Goal: Check status: Check status

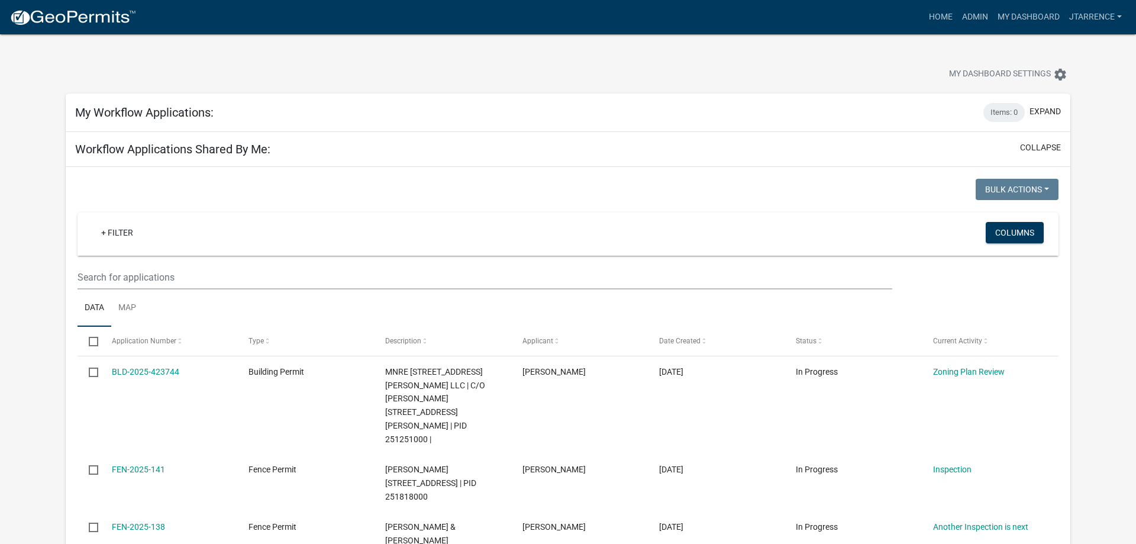
select select "3: 100"
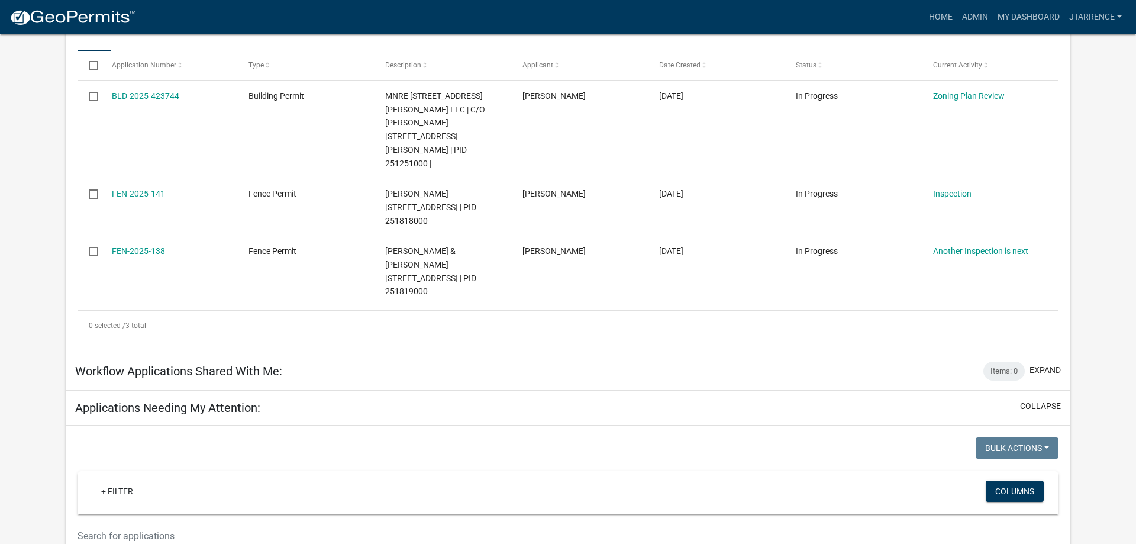
scroll to position [457, 0]
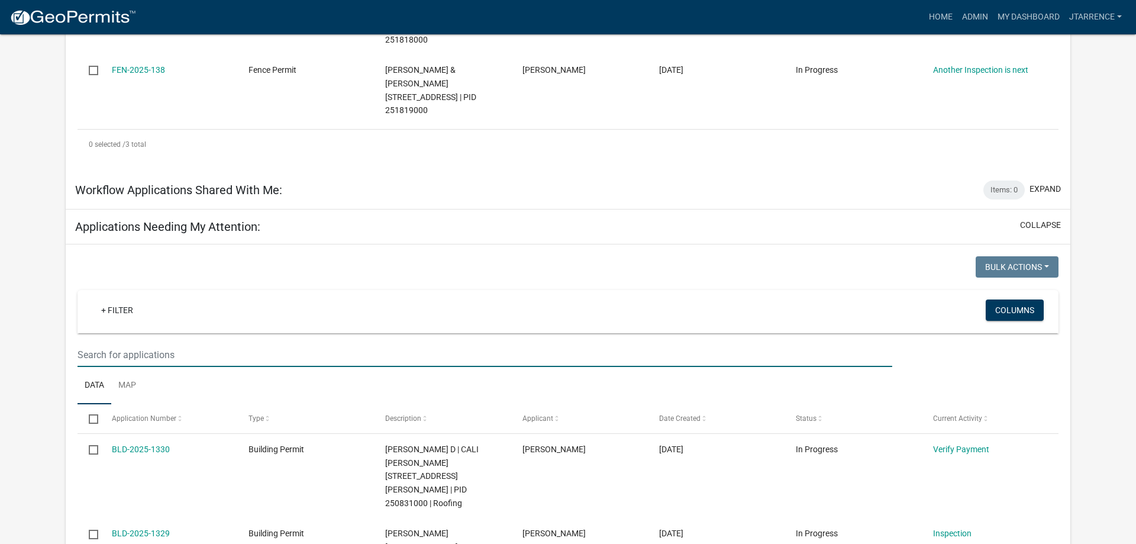
click at [161, 343] on input "text" at bounding box center [485, 355] width 815 height 24
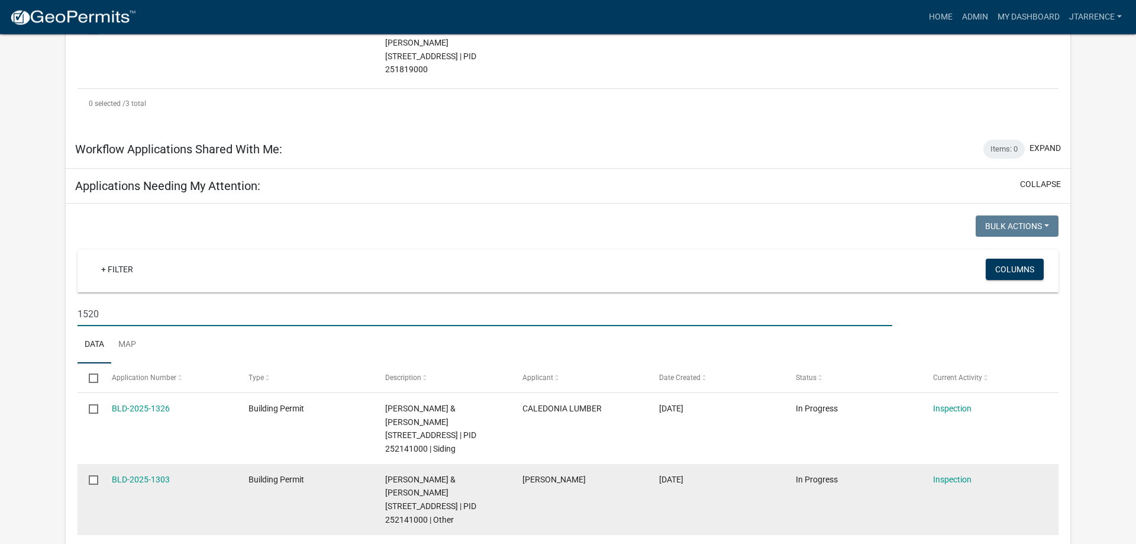
scroll to position [517, 0]
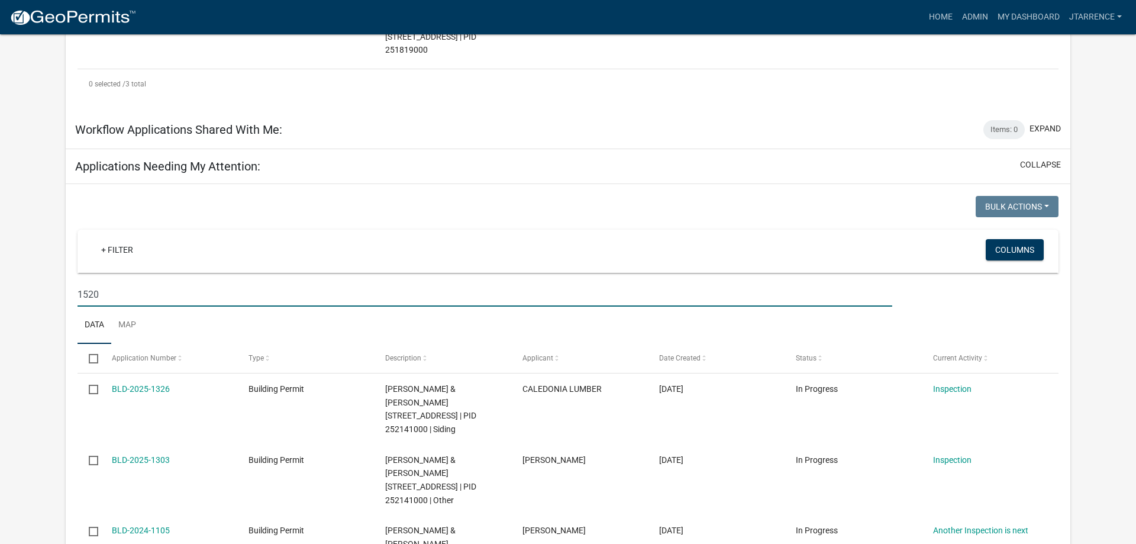
type input "1520"
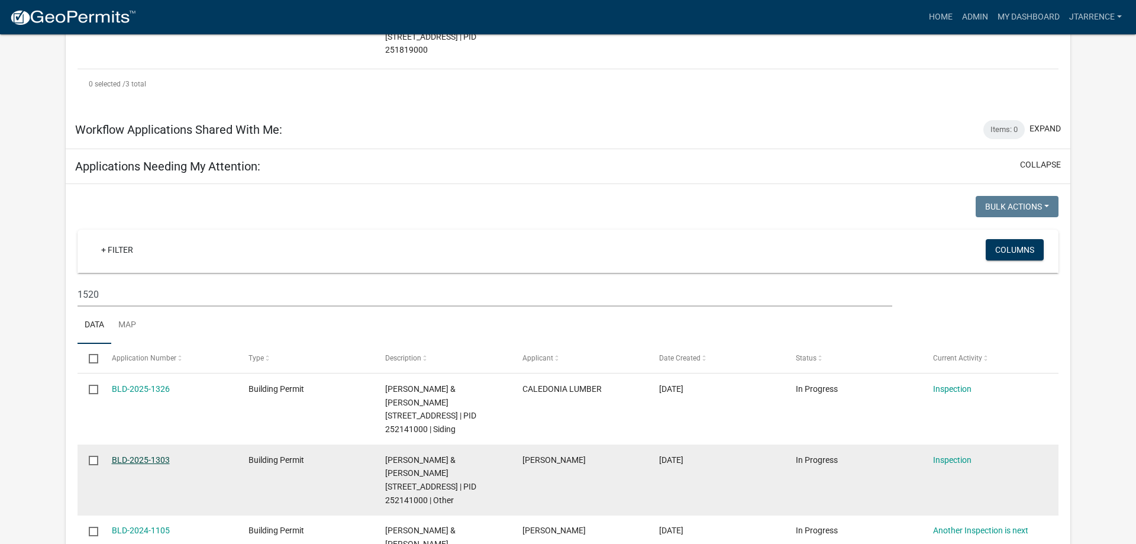
click at [143, 455] on link "BLD-2025-1303" at bounding box center [141, 459] width 58 height 9
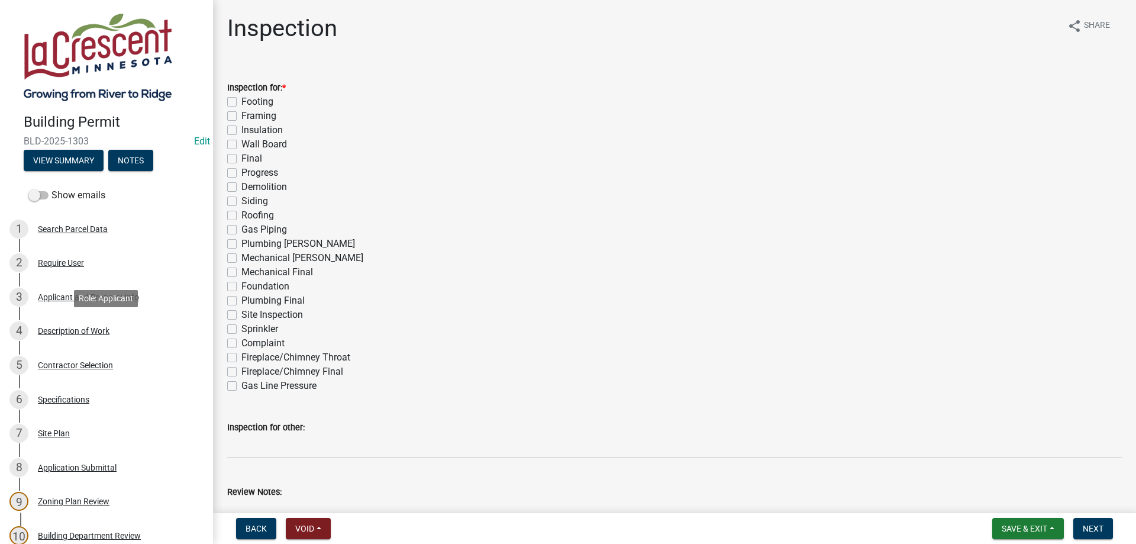
click at [99, 327] on div "Description of Work" at bounding box center [74, 331] width 72 height 8
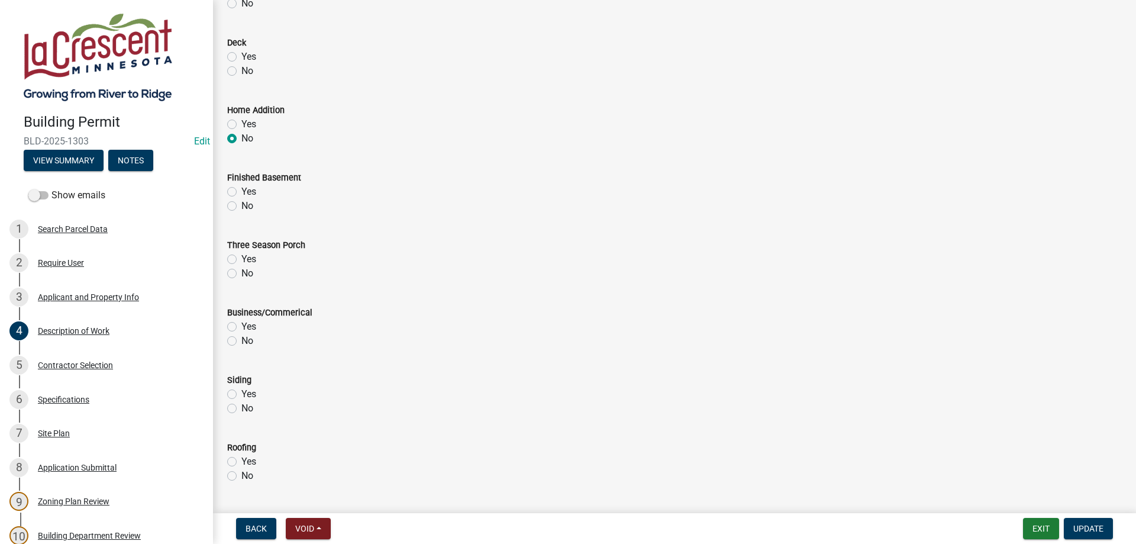
scroll to position [144, 0]
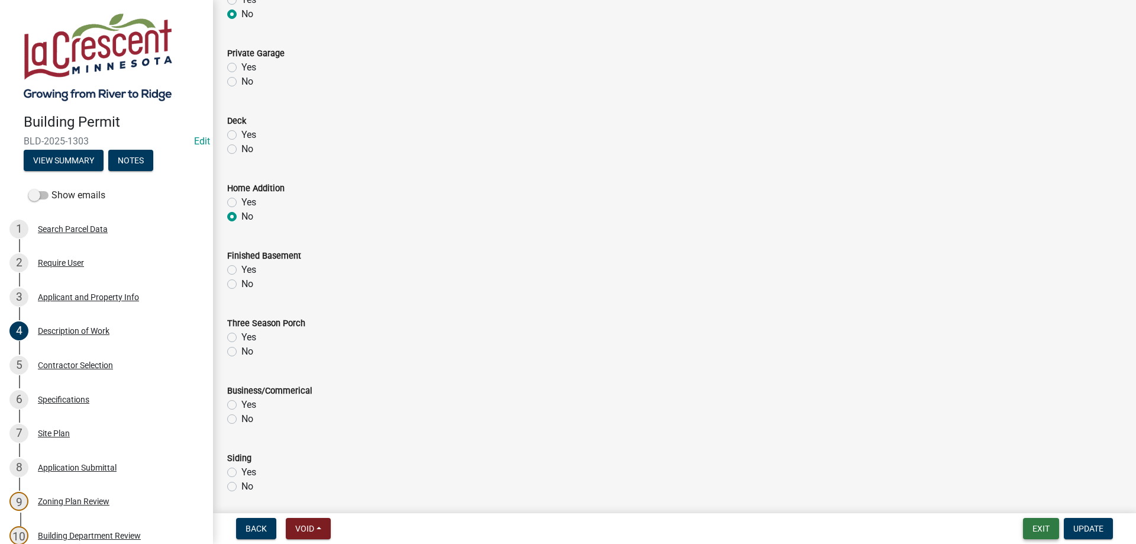
drag, startPoint x: 1034, startPoint y: 529, endPoint x: 944, endPoint y: 517, distance: 90.1
click at [1034, 529] on button "Exit" at bounding box center [1041, 528] width 36 height 21
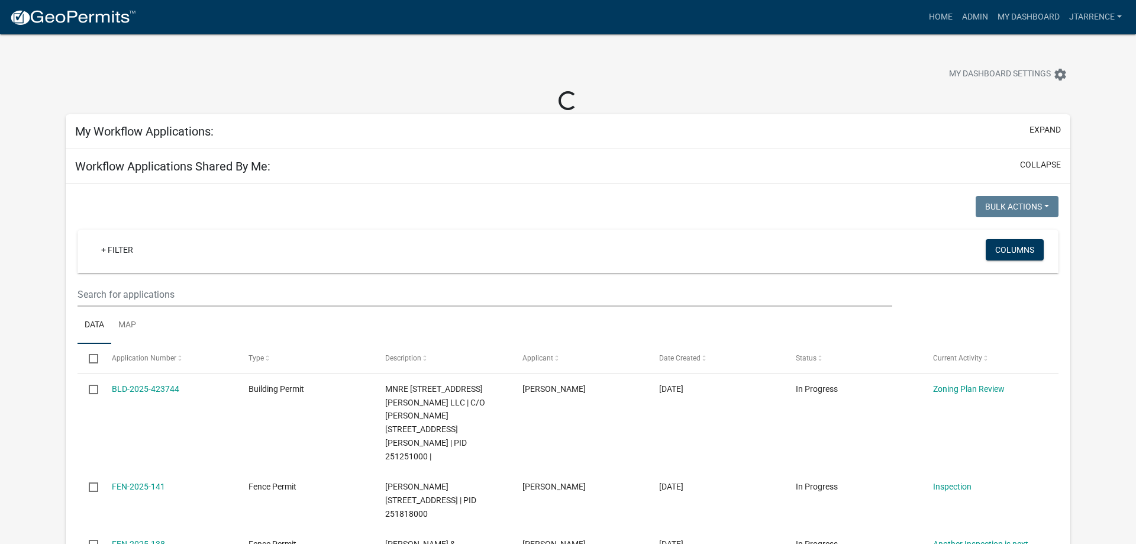
select select "3: 100"
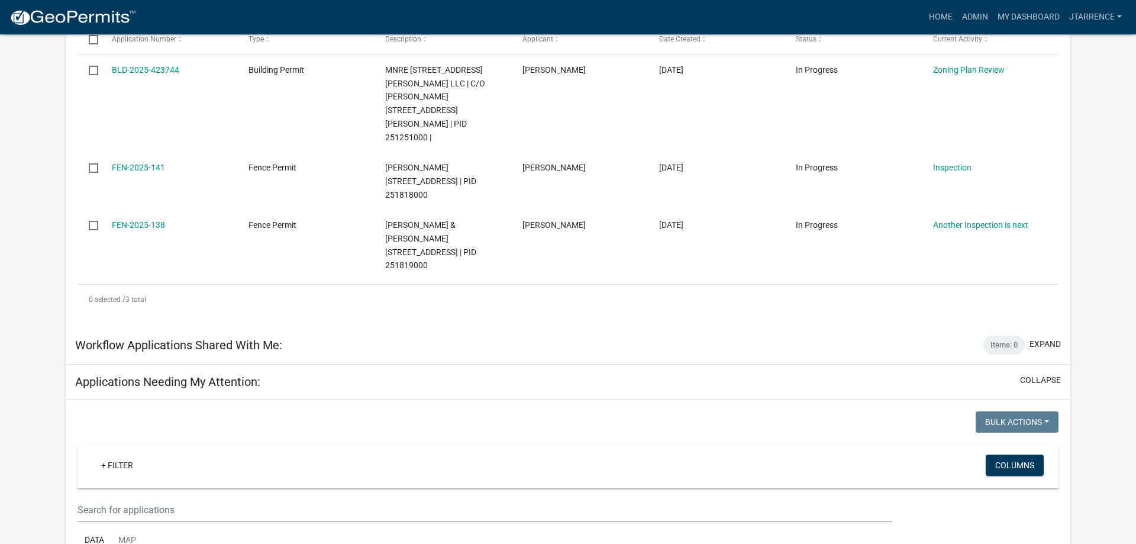
scroll to position [604, 0]
